Goal: Information Seeking & Learning: Learn about a topic

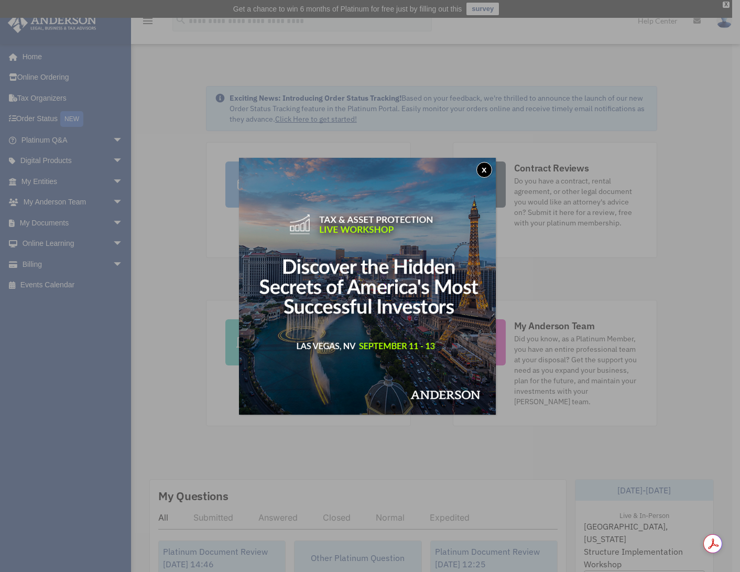
click at [490, 171] on button "x" at bounding box center [484, 170] width 16 height 16
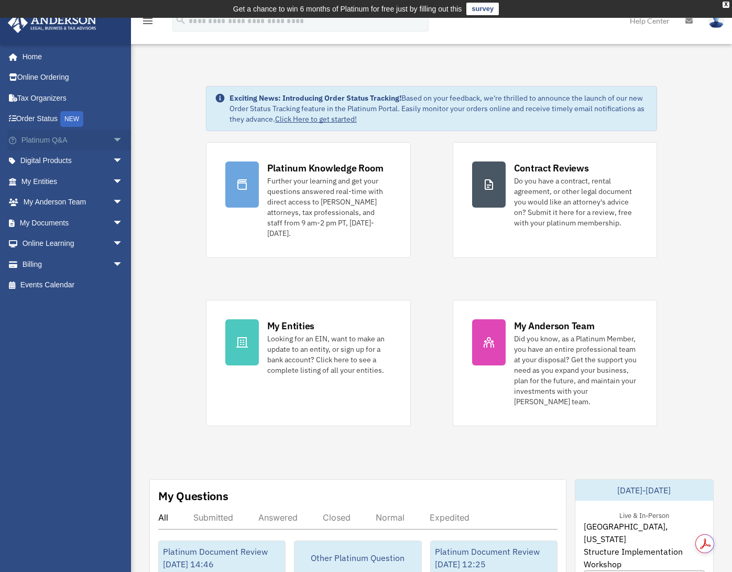
click at [77, 143] on link "Platinum Q&A arrow_drop_down" at bounding box center [73, 139] width 132 height 21
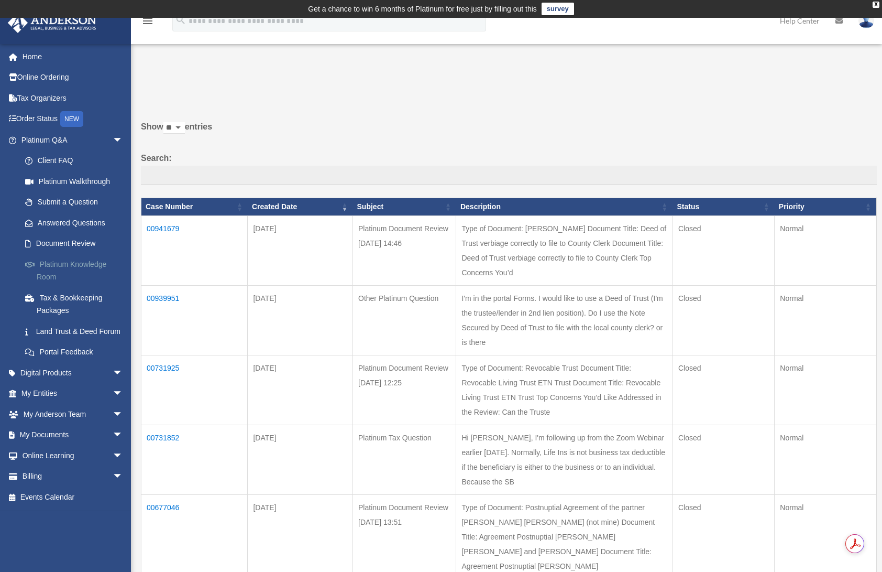
click at [88, 267] on link "Platinum Knowledge Room" at bounding box center [77, 271] width 124 height 34
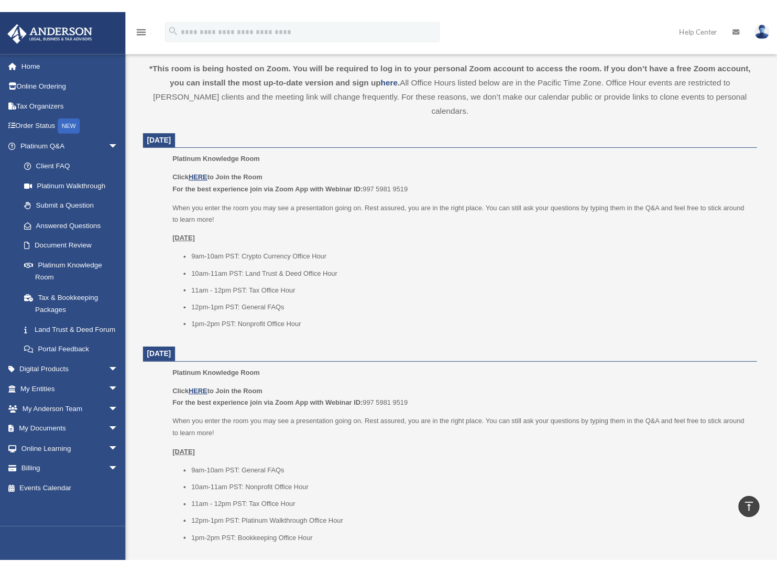
scroll to position [363, 0]
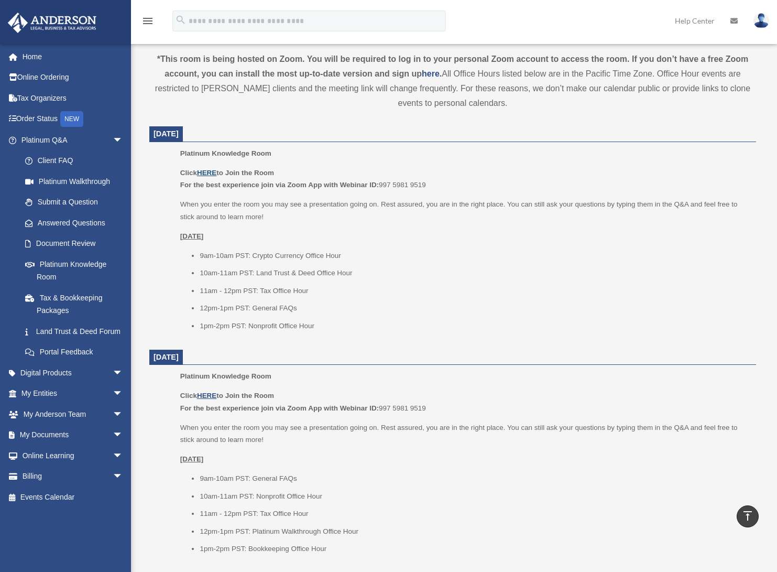
click at [210, 171] on u "HERE" at bounding box center [206, 173] width 19 height 8
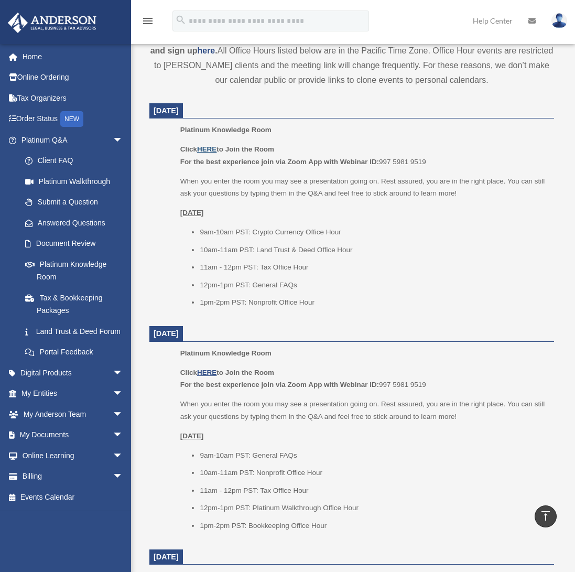
scroll to position [474, 0]
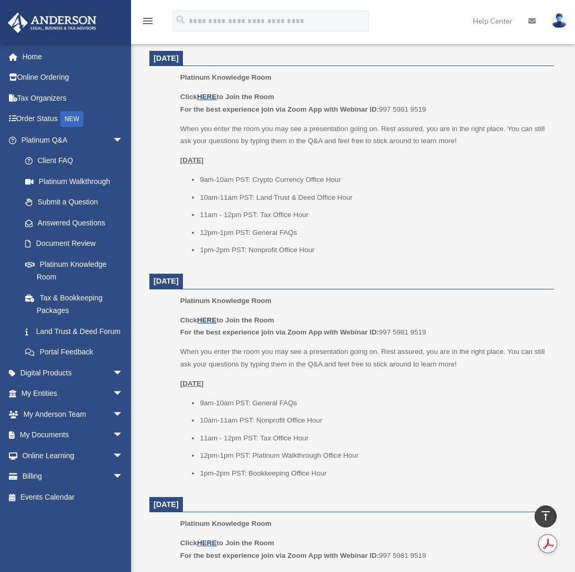
click at [207, 99] on u "HERE" at bounding box center [206, 97] width 19 height 8
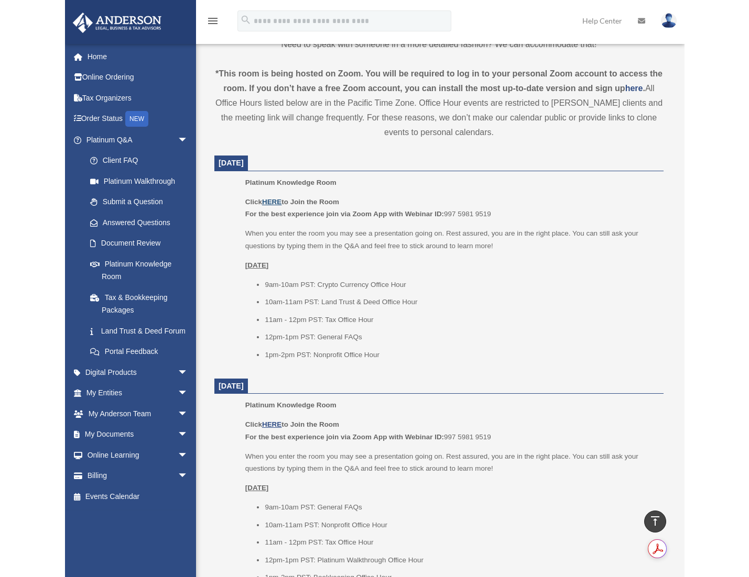
scroll to position [376, 0]
